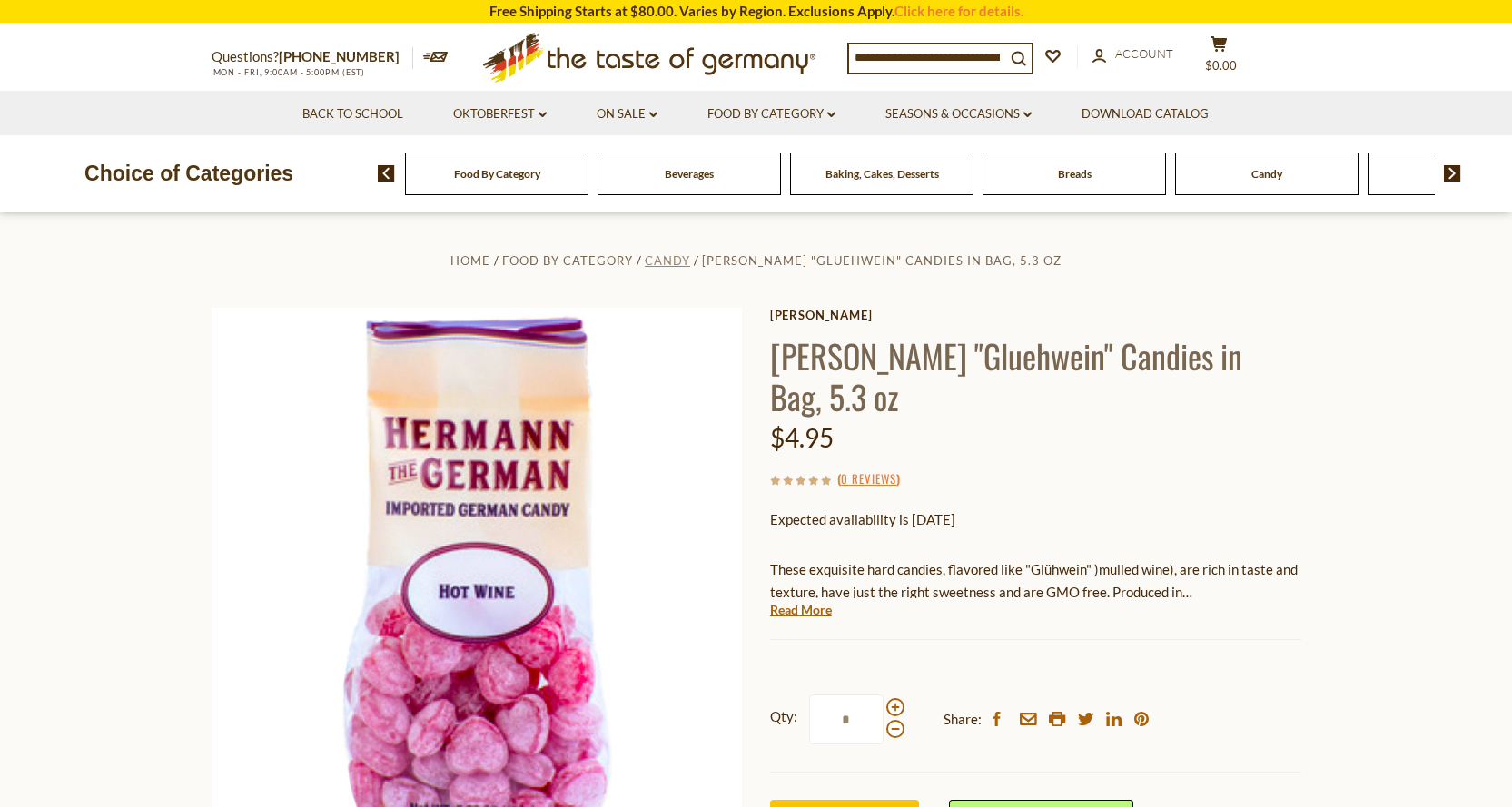
click at [663, 257] on span "Candy" at bounding box center [667, 260] width 46 height 15
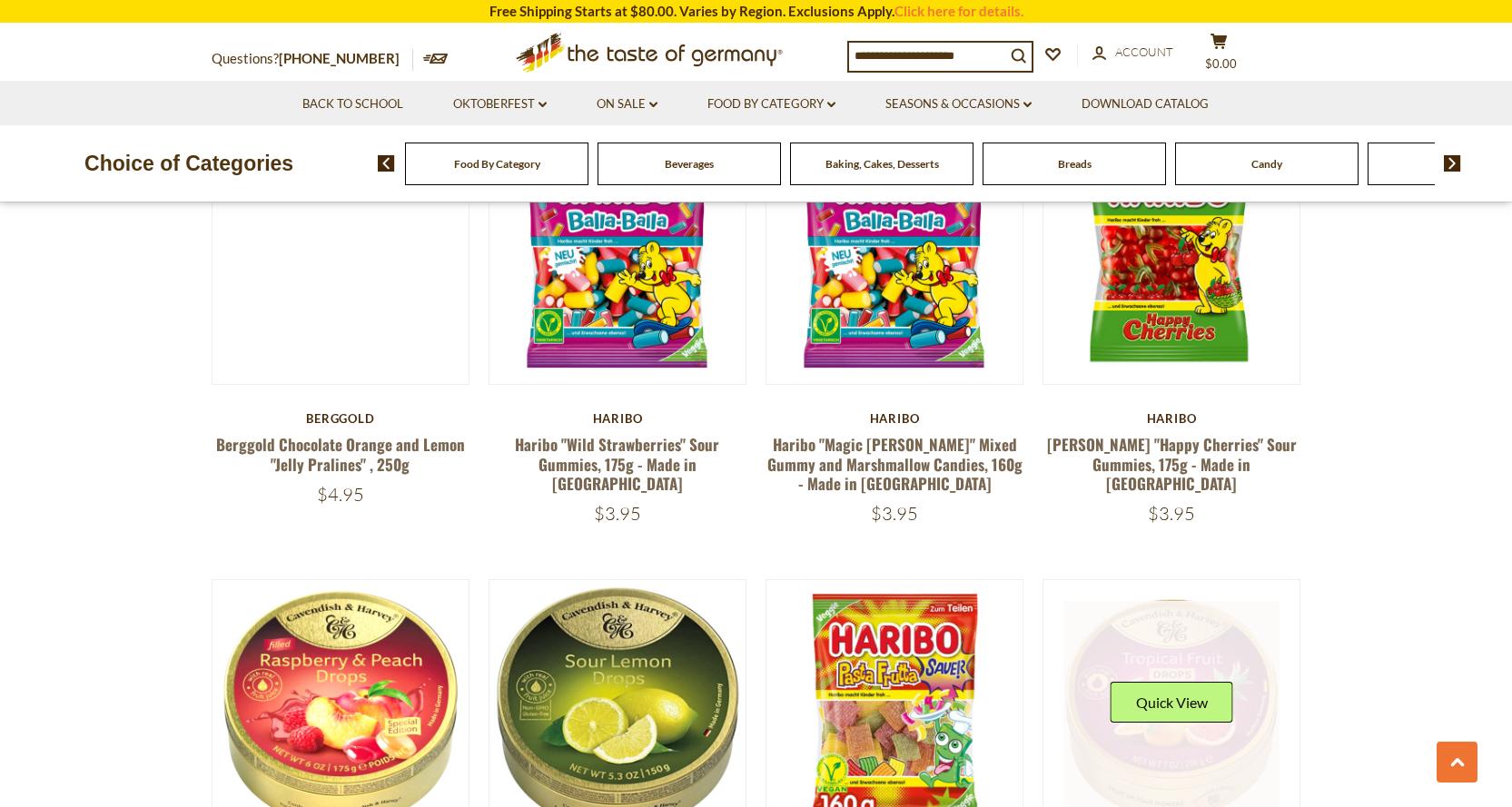
scroll to position [1086, 0]
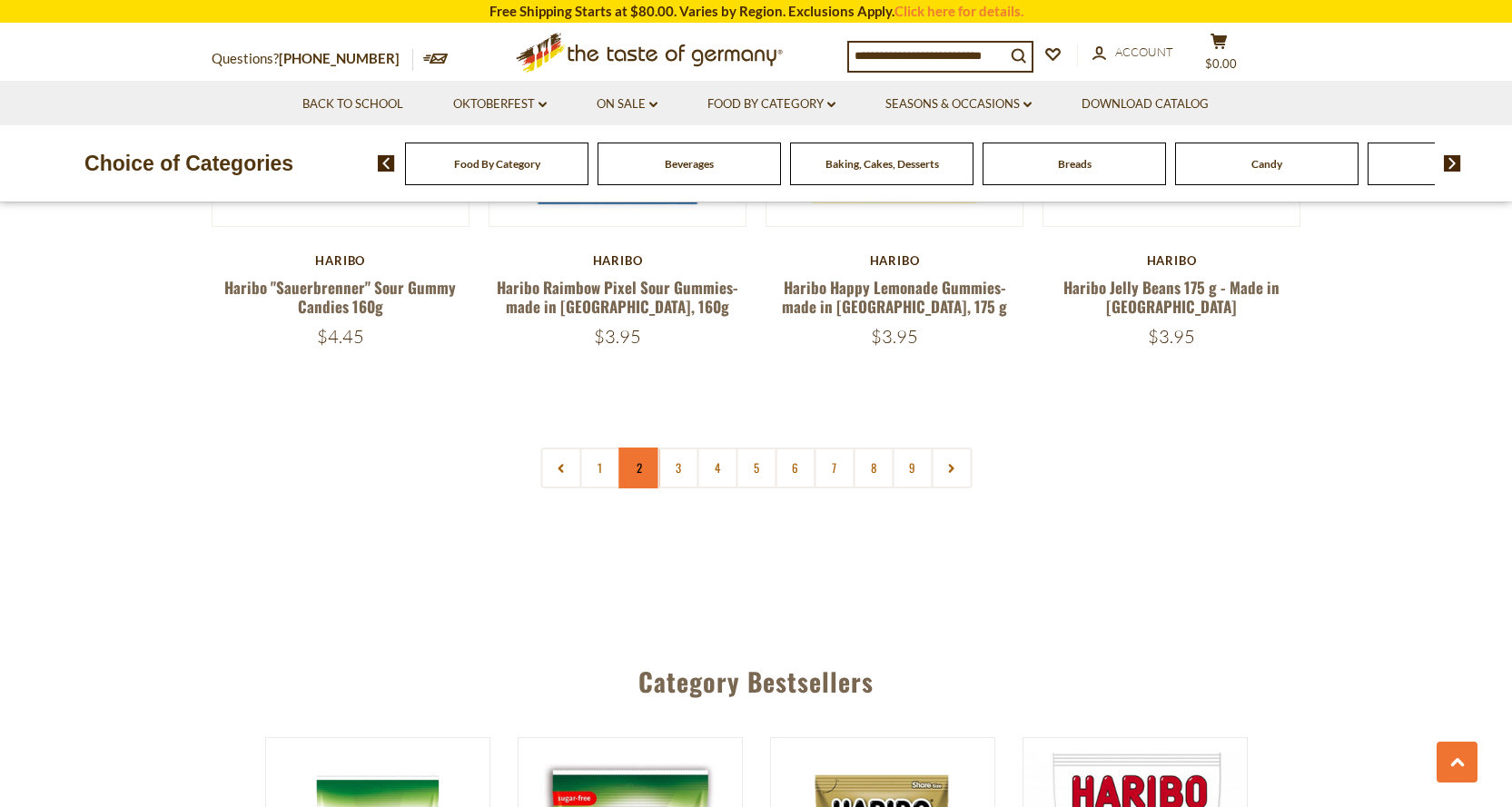
click at [631, 448] on link "2" at bounding box center [639, 468] width 41 height 41
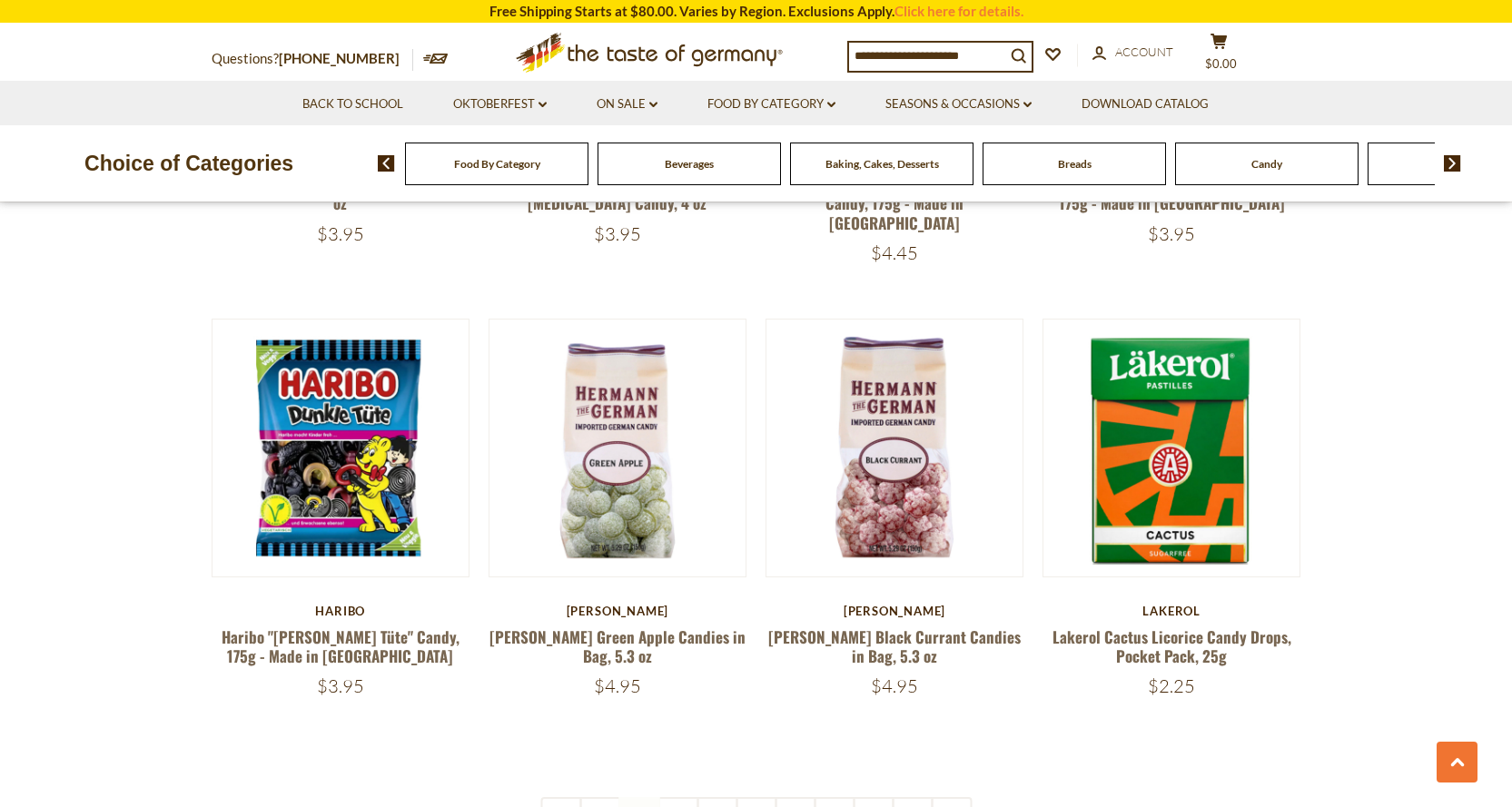
scroll to position [4068, 0]
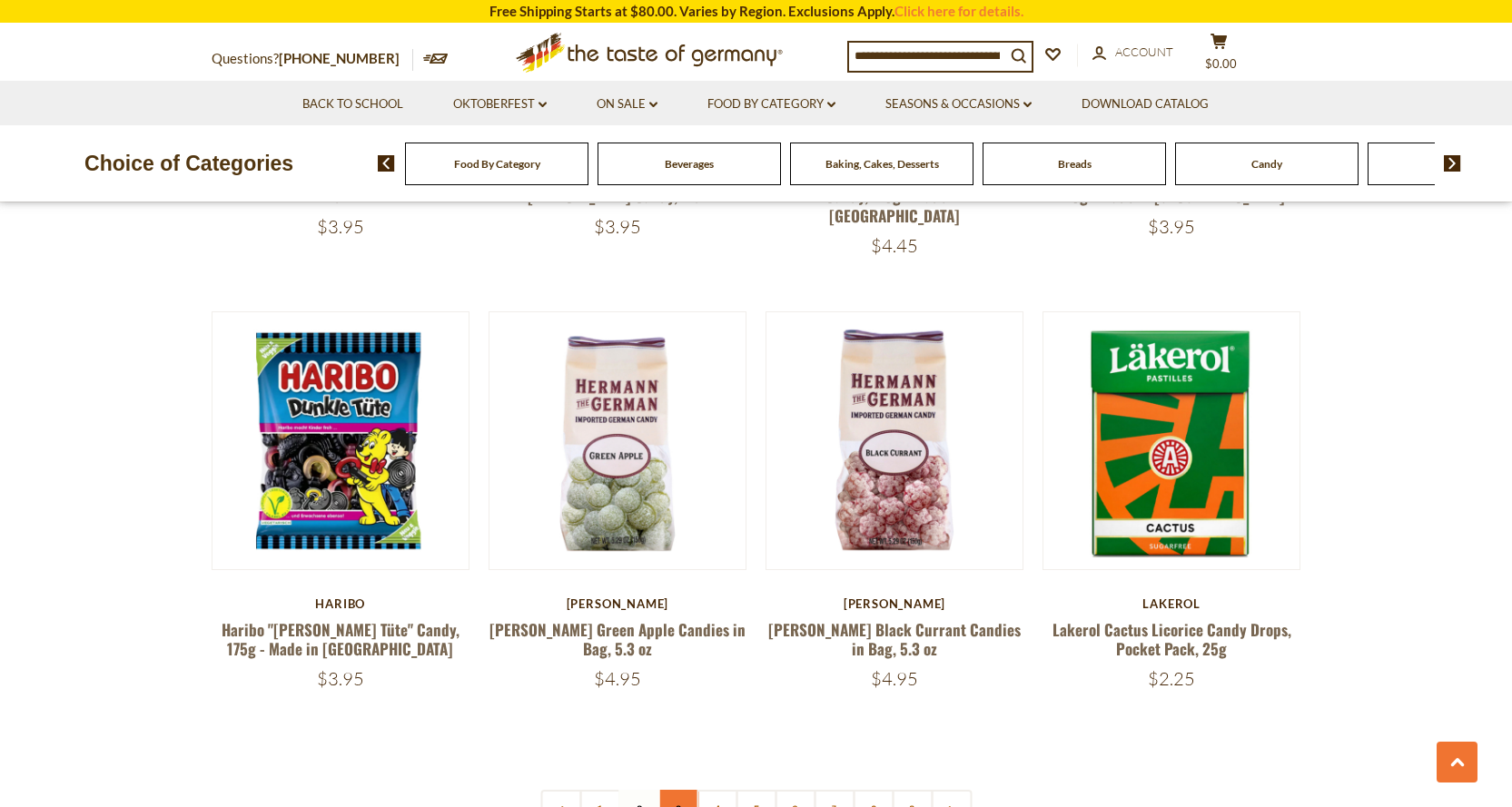
click at [681, 789] on link "3" at bounding box center [678, 810] width 41 height 41
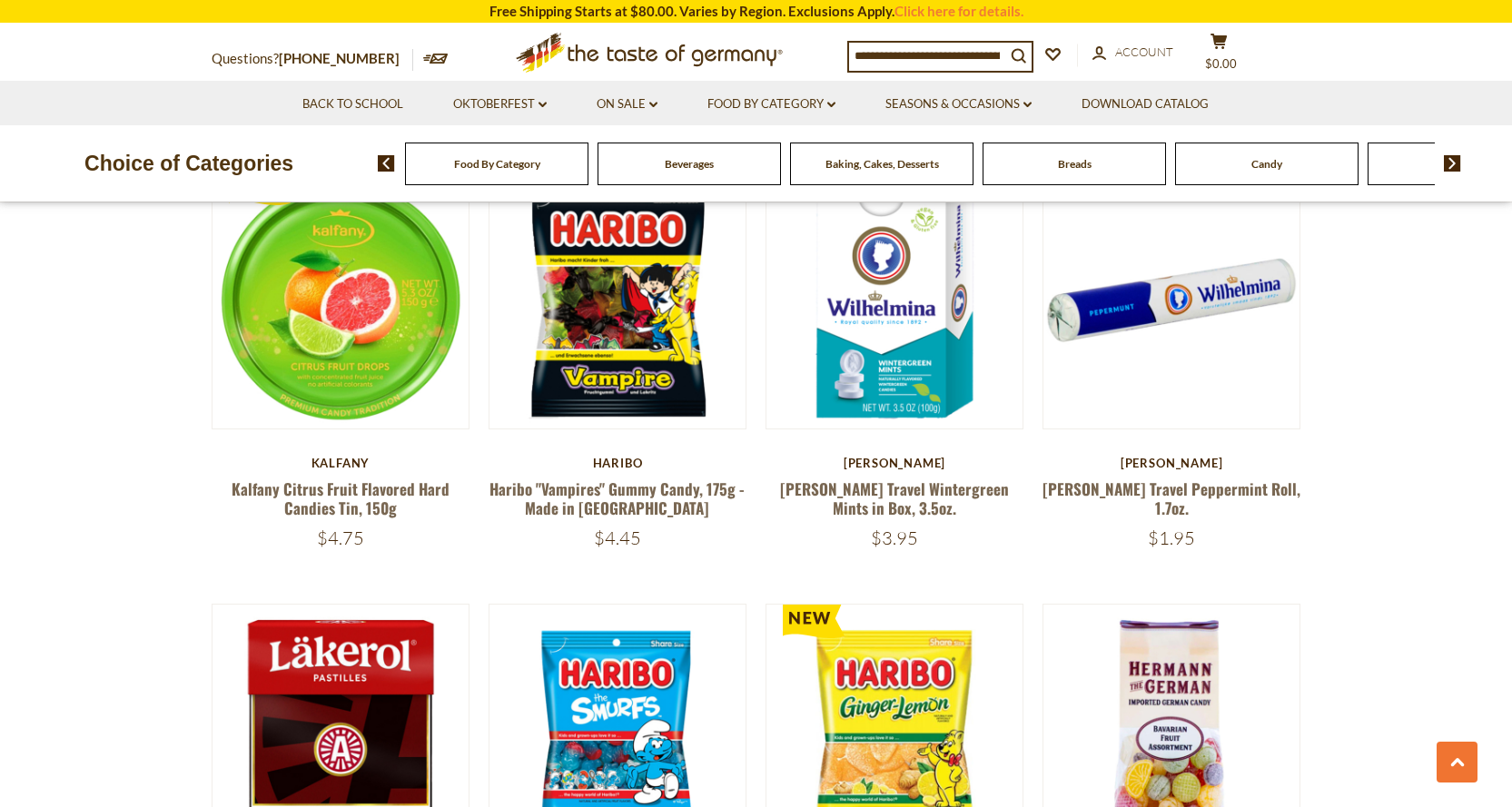
scroll to position [2616, 0]
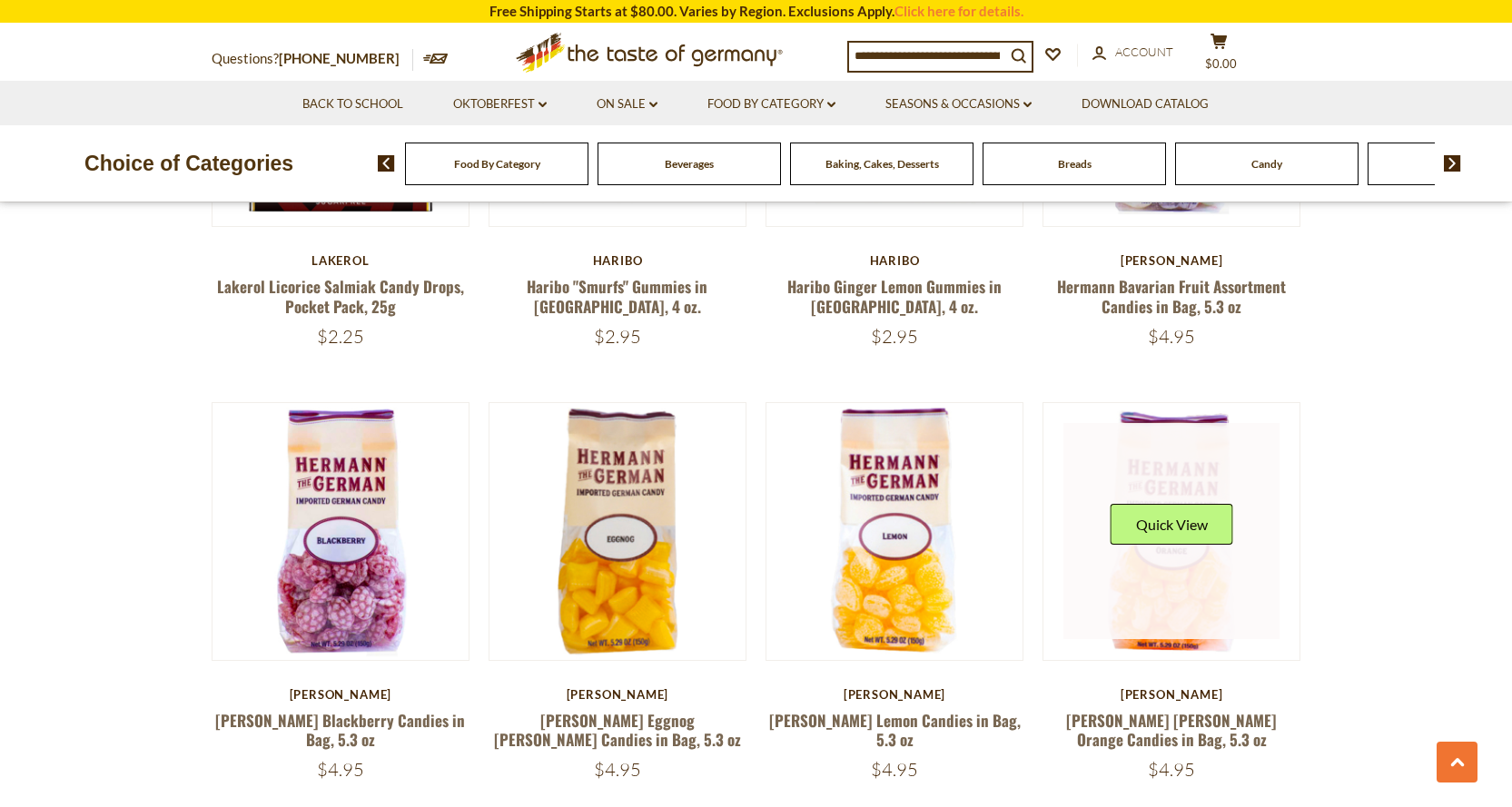
click at [1179, 567] on link at bounding box center [1171, 532] width 216 height 216
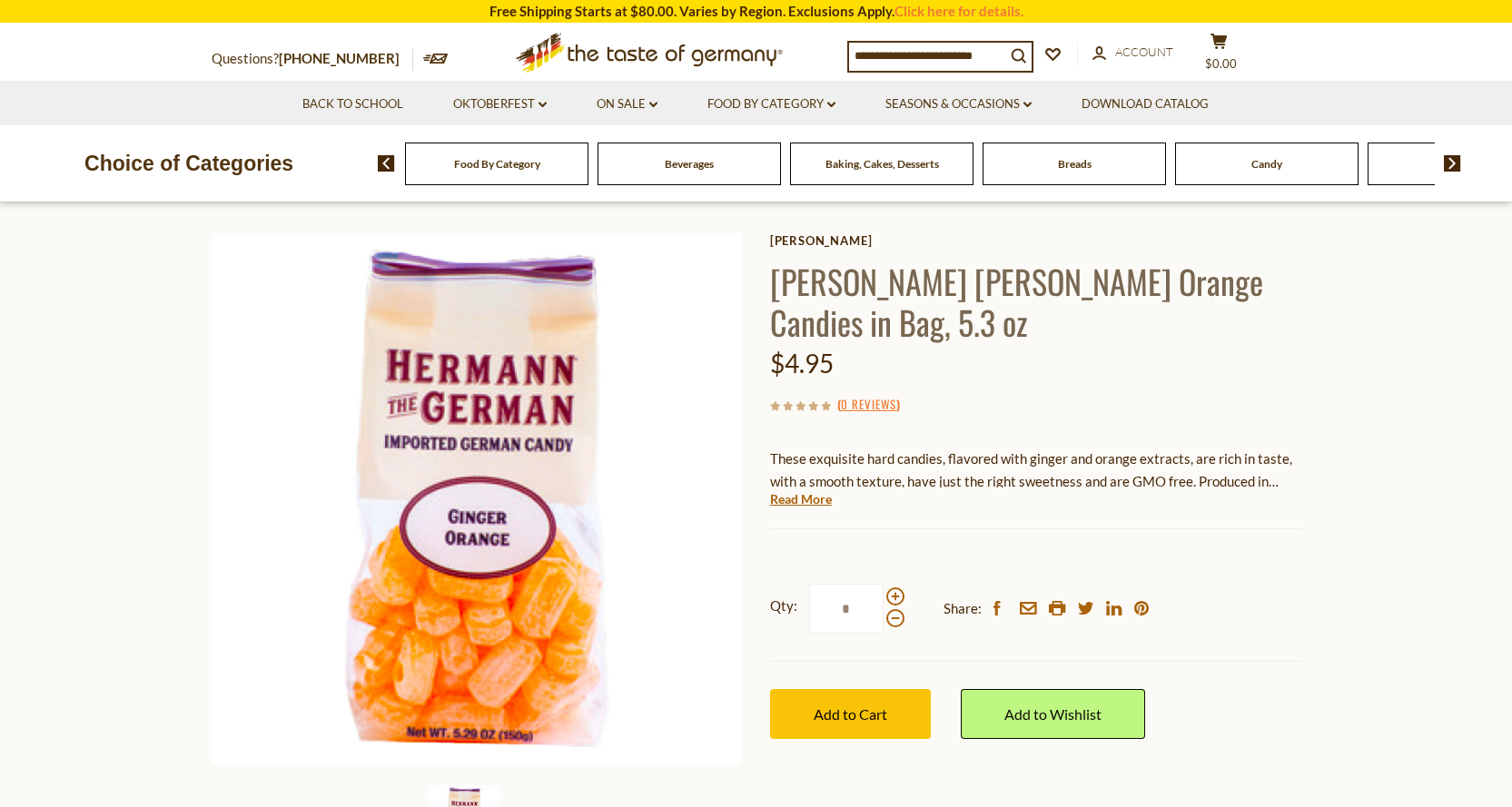
scroll to position [182, 0]
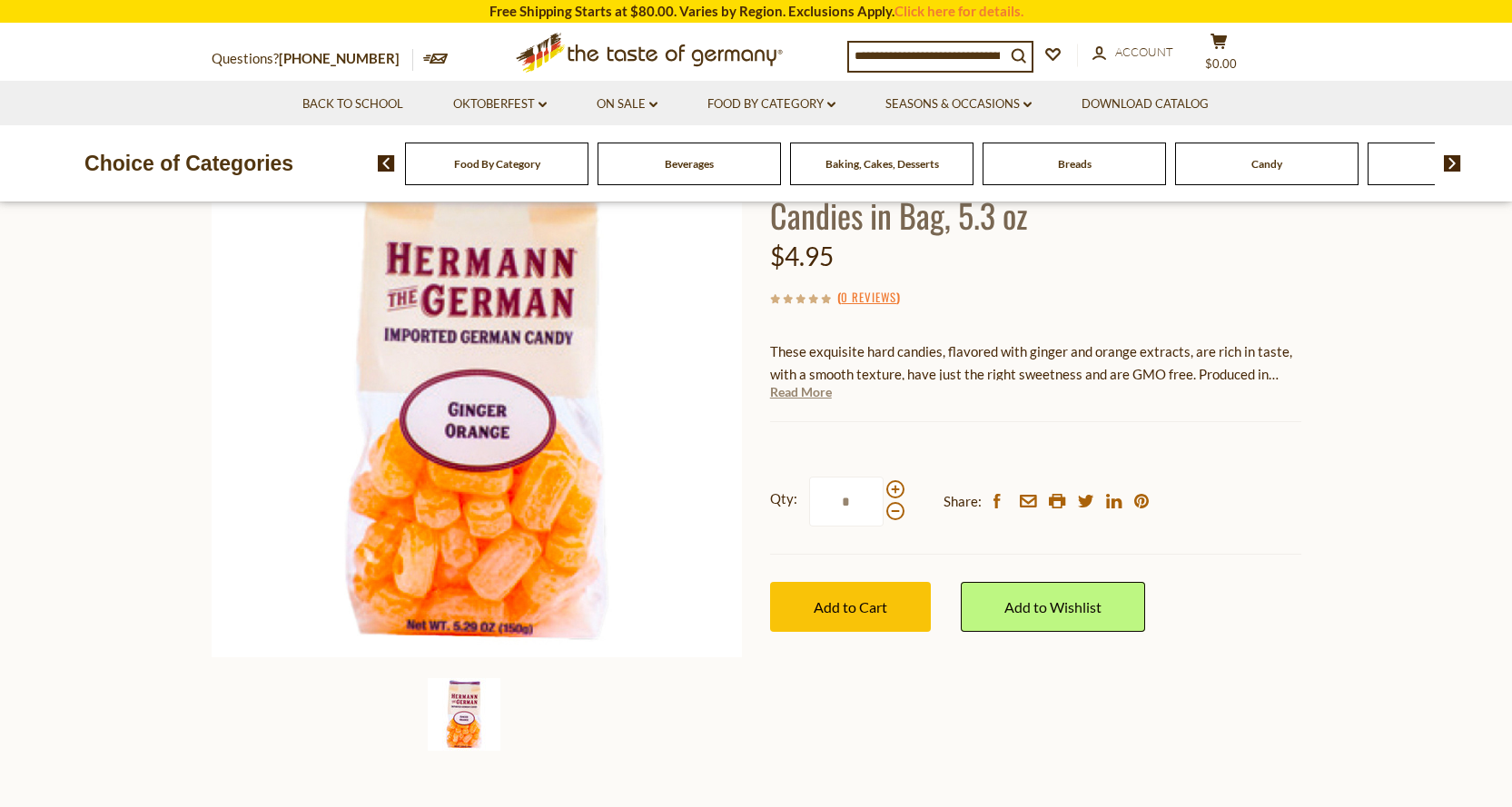
click at [804, 385] on link "Read More" at bounding box center [800, 392] width 61 height 18
